Goal: Information Seeking & Learning: Learn about a topic

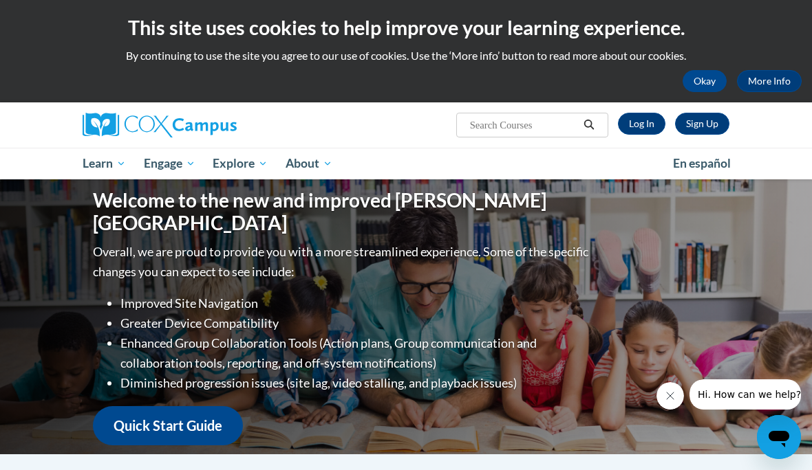
click at [559, 436] on div "Welcome to the new and improved Cox Campus Overall, we are proud to provide you…" at bounding box center [405, 317] width 667 height 275
drag, startPoint x: 187, startPoint y: 161, endPoint x: 282, endPoint y: 323, distance: 187.4
click at [282, 334] on li "Enhanced Group Collaboration Tools (Action plans, Group communication and colla…" at bounding box center [355, 354] width 471 height 40
click at [270, 271] on div "Overall, we are proud to provide you with a more streamlined experience. Some o…" at bounding box center [342, 344] width 499 height 204
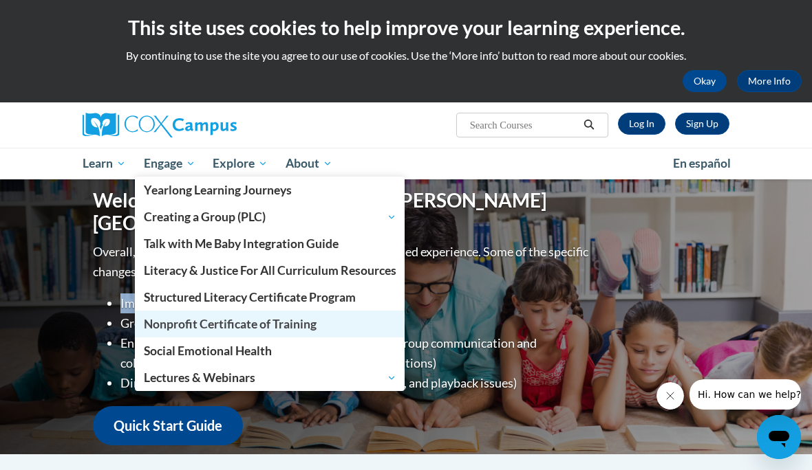
click at [213, 328] on span "Nonprofit Certificate of Training" at bounding box center [230, 324] width 173 height 14
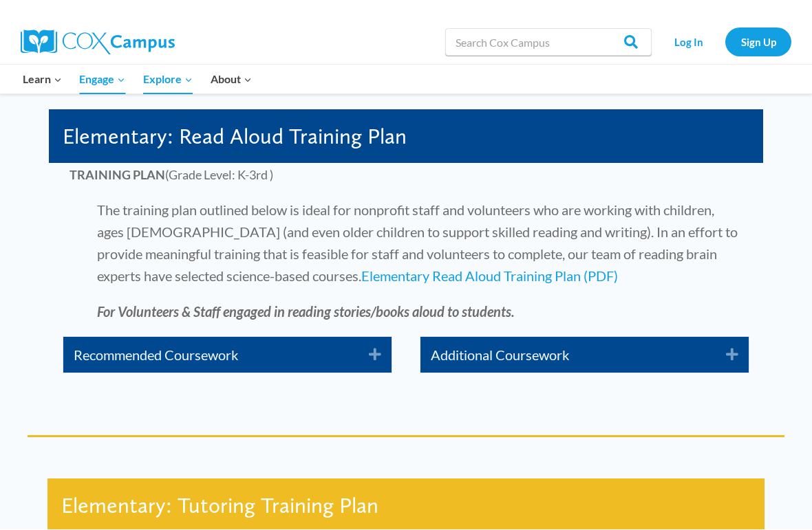
scroll to position [2419, 0]
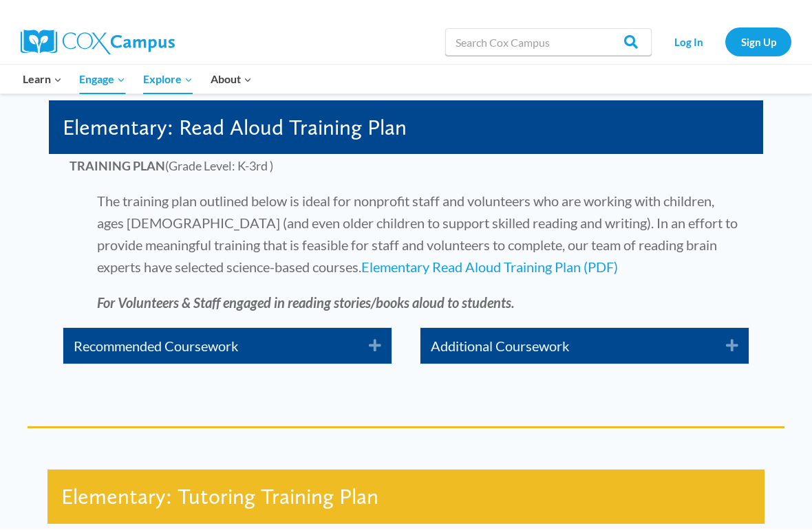
click at [323, 355] on link "Recommended Coursework" at bounding box center [211, 347] width 274 height 22
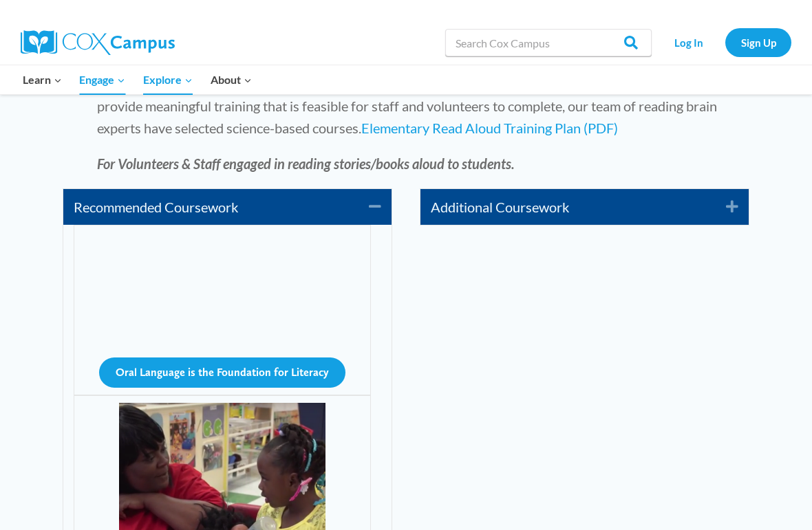
scroll to position [2471, 0]
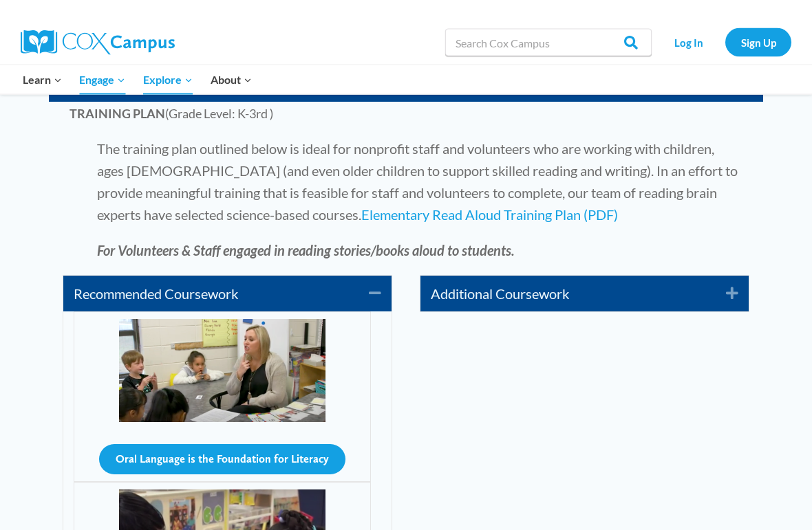
click at [378, 294] on icon "Collapse" at bounding box center [369, 294] width 23 height 22
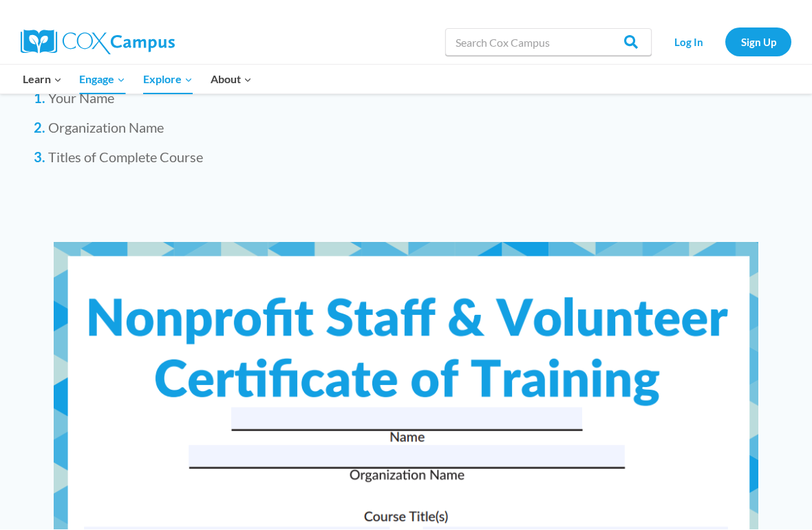
scroll to position [4256, 0]
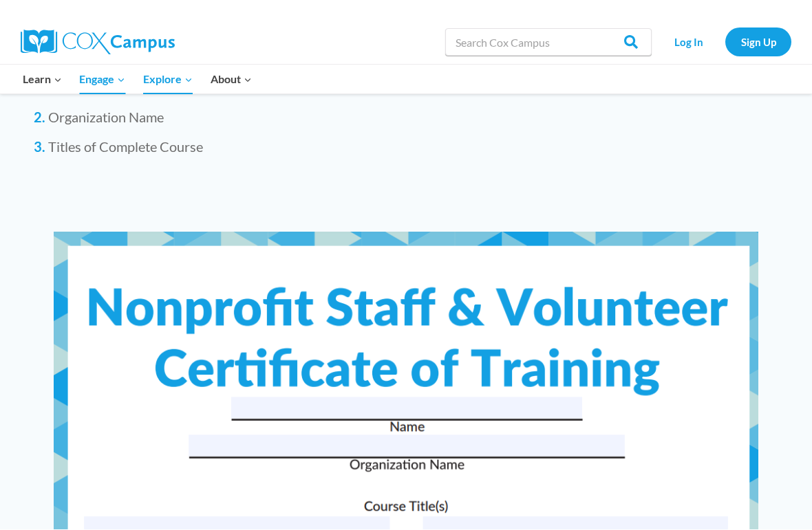
click at [232, 404] on img at bounding box center [406, 504] width 704 height 545
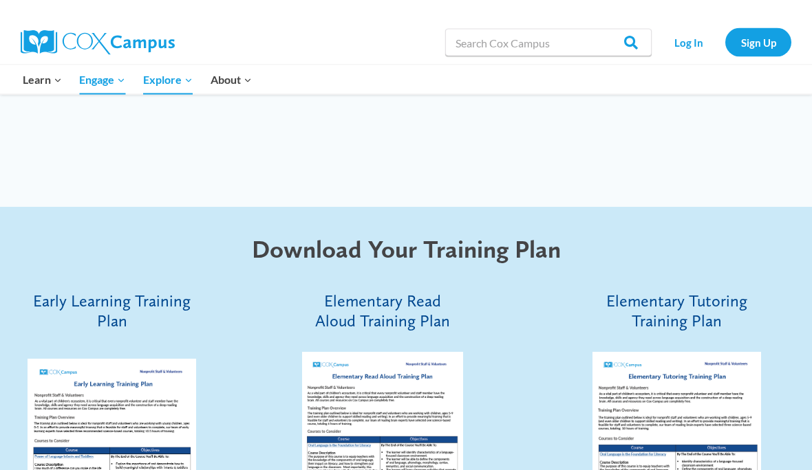
scroll to position [3565, 0]
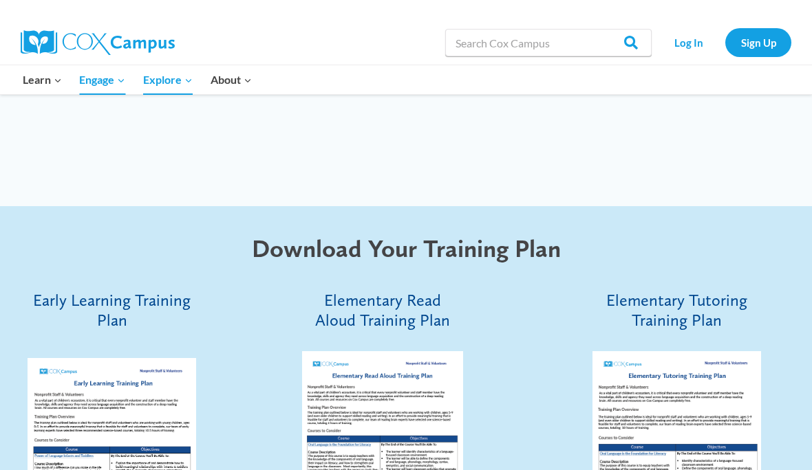
click at [435, 315] on h5 "Elementary Read Aloud Training Plan" at bounding box center [382, 311] width 161 height 40
click at [429, 307] on span "Elementary Read Aloud Training Plan" at bounding box center [382, 310] width 135 height 40
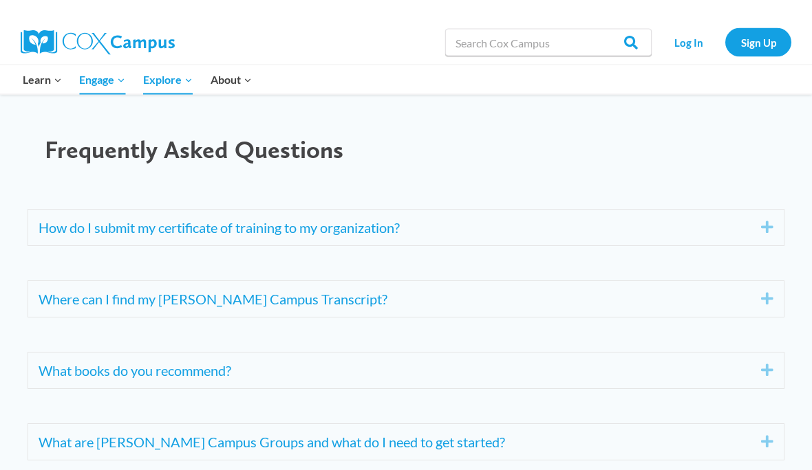
scroll to position [4991, 0]
click at [91, 367] on link "What books do you recommend?" at bounding box center [389, 371] width 701 height 22
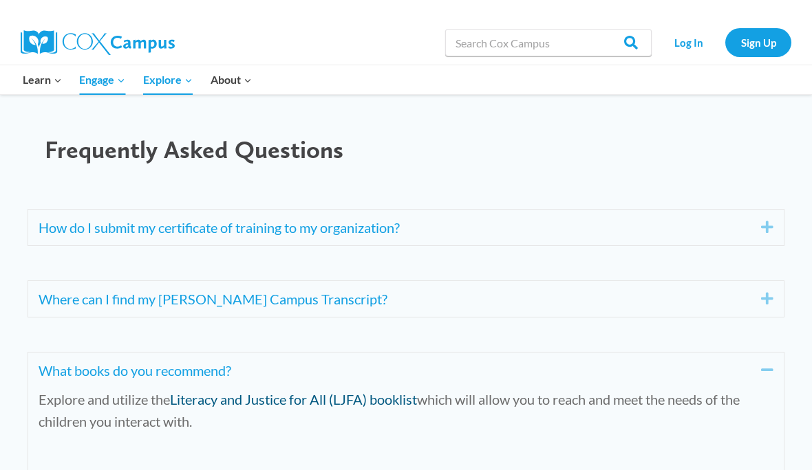
click at [186, 402] on link "Literacy and Justice for All (LJFA) booklist" at bounding box center [293, 399] width 247 height 17
